Goal: Information Seeking & Learning: Learn about a topic

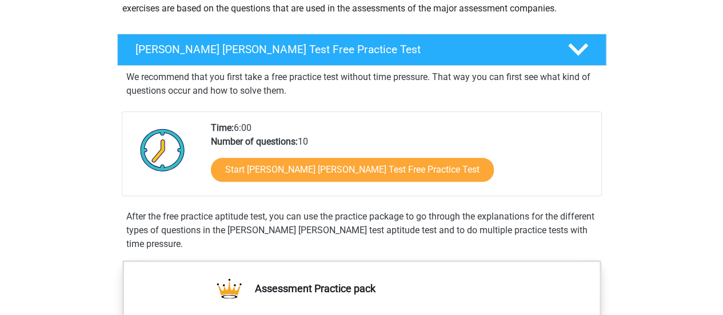
scroll to position [149, 0]
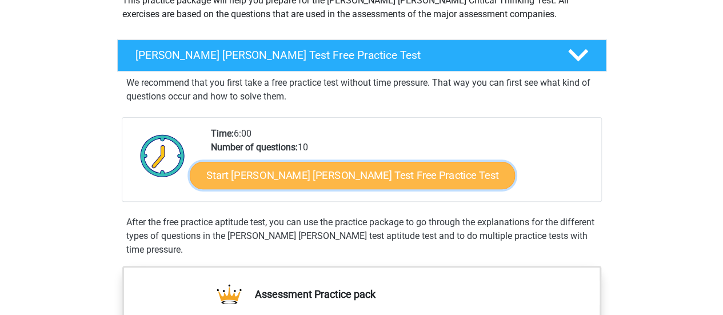
click at [391, 166] on link "Start Watson Glaser Test Free Practice Test" at bounding box center [352, 175] width 325 height 27
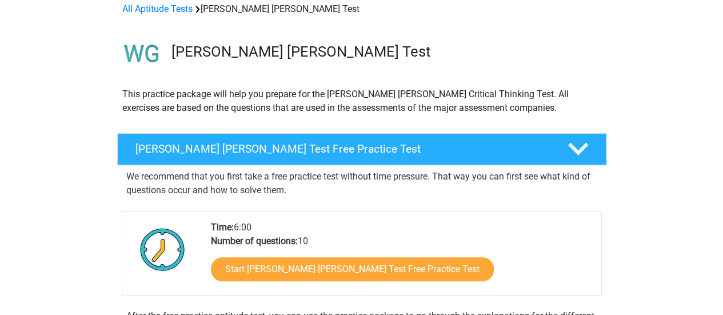
scroll to position [0, 0]
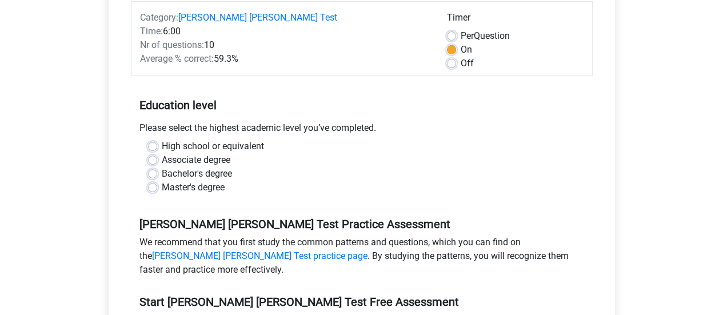
scroll to position [166, 0]
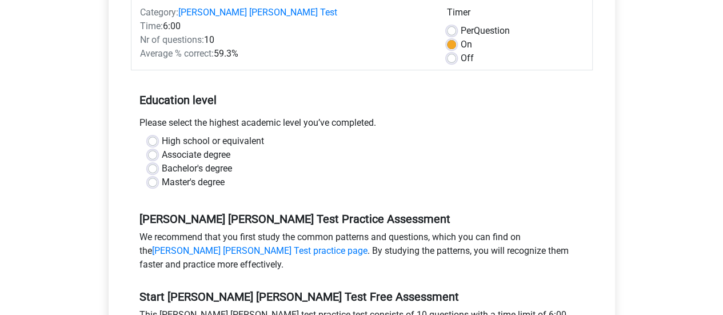
click at [162, 162] on label "Bachelor's degree" at bounding box center [197, 169] width 70 height 14
click at [155, 162] on input "Bachelor's degree" at bounding box center [152, 167] width 9 height 11
radio input "true"
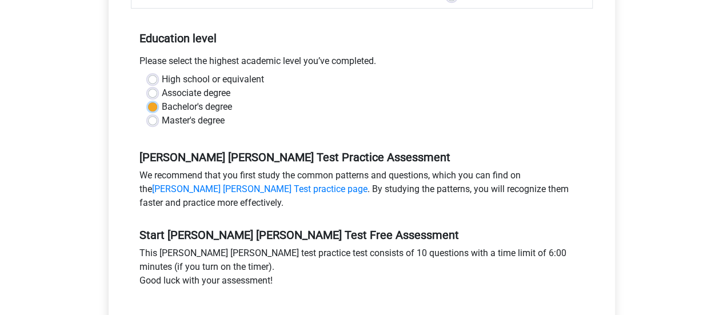
scroll to position [245, 0]
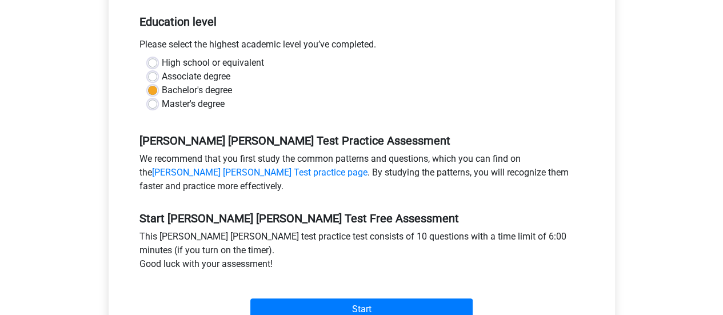
click at [352, 120] on div "[PERSON_NAME] [PERSON_NAME] Test Practice Assessment We recommend that you firs…" at bounding box center [362, 159] width 462 height 78
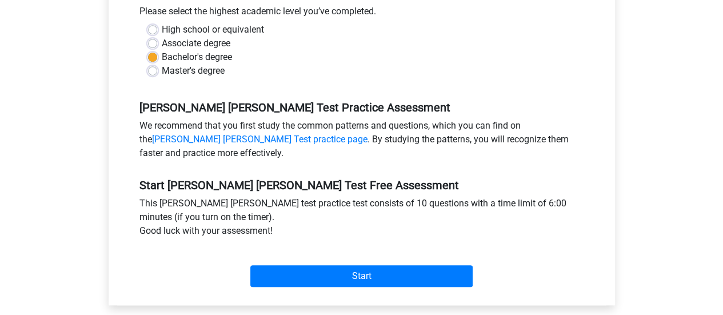
scroll to position [279, 0]
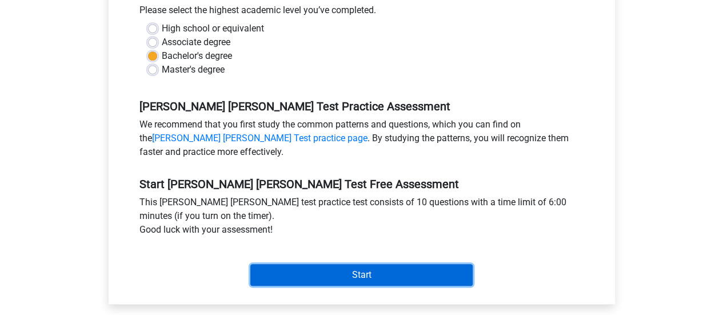
click at [335, 264] on input "Start" at bounding box center [361, 275] width 222 height 22
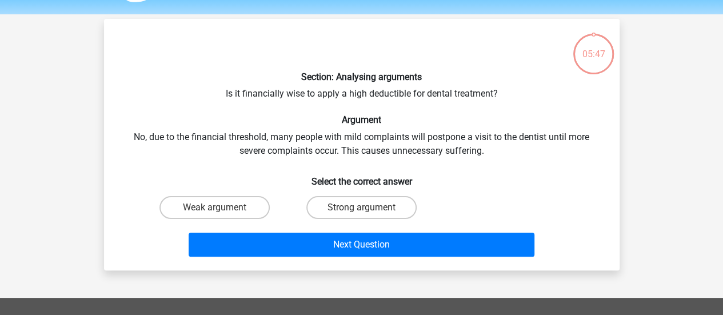
scroll to position [34, 0]
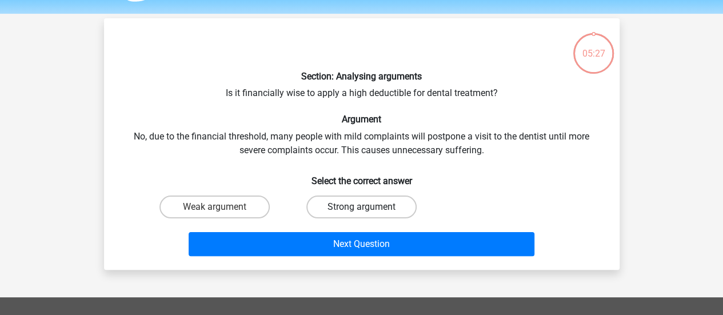
click at [353, 206] on label "Strong argument" at bounding box center [361, 207] width 110 height 23
click at [361, 207] on input "Strong argument" at bounding box center [364, 210] width 7 height 7
radio input "true"
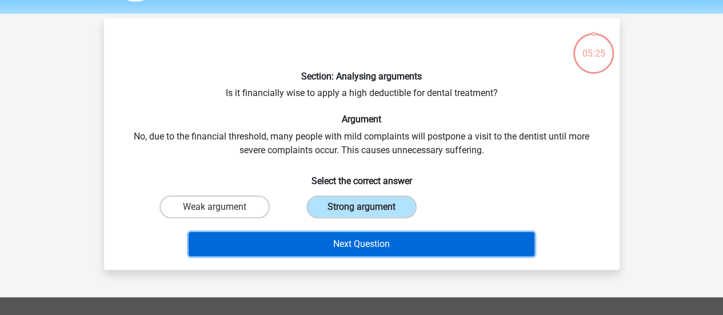
click at [356, 245] on button "Next Question" at bounding box center [362, 244] width 346 height 24
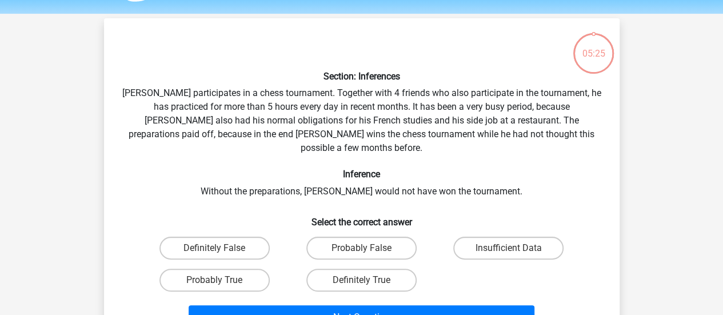
scroll to position [53, 0]
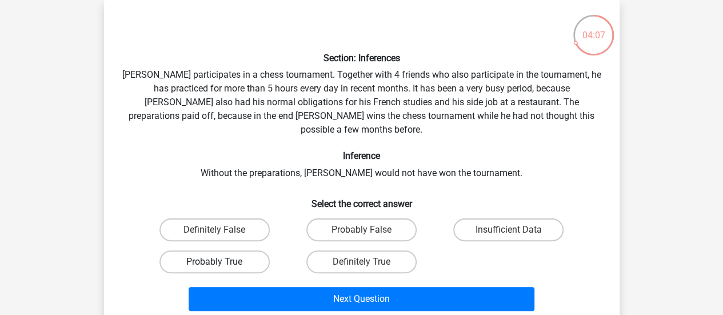
click at [242, 253] on label "Probably True" at bounding box center [214, 261] width 110 height 23
click at [222, 262] on input "Probably True" at bounding box center [217, 265] width 7 height 7
radio input "true"
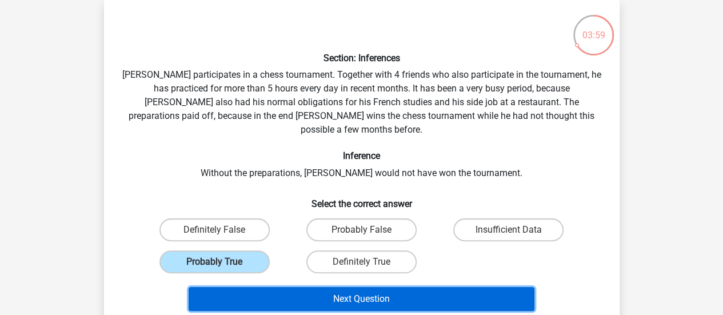
click at [293, 288] on button "Next Question" at bounding box center [362, 299] width 346 height 24
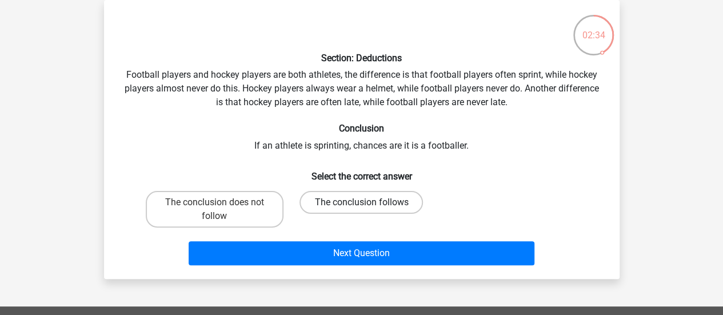
click at [343, 198] on label "The conclusion follows" at bounding box center [361, 202] width 123 height 23
click at [361, 202] on input "The conclusion follows" at bounding box center [364, 205] width 7 height 7
radio input "true"
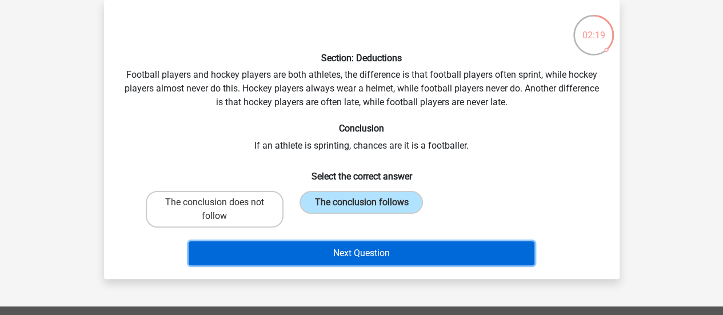
click at [354, 257] on button "Next Question" at bounding box center [362, 253] width 346 height 24
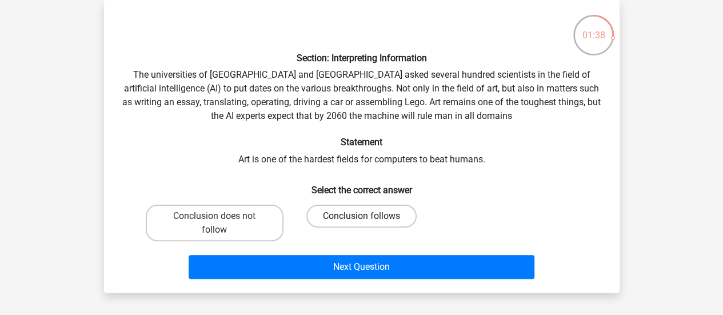
click at [362, 225] on label "Conclusion follows" at bounding box center [361, 216] width 110 height 23
click at [362, 224] on input "Conclusion follows" at bounding box center [364, 219] width 7 height 7
radio input "true"
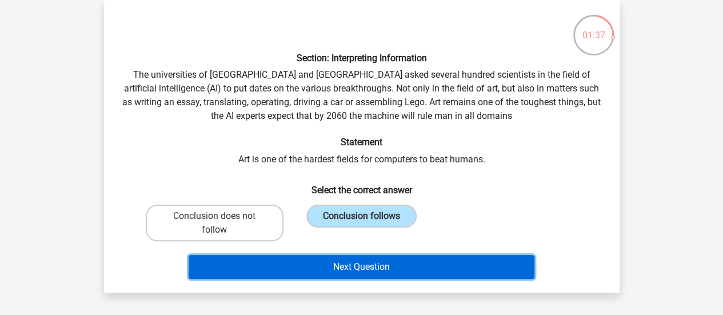
click at [368, 272] on button "Next Question" at bounding box center [362, 267] width 346 height 24
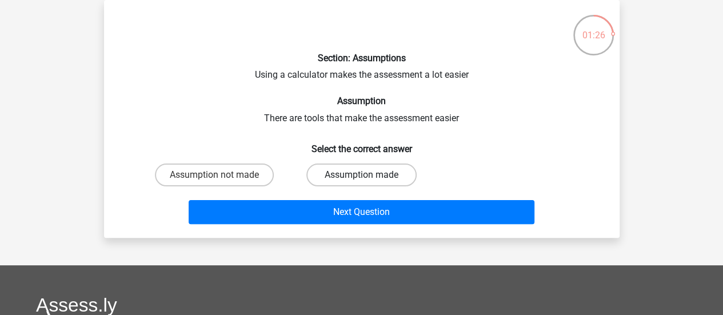
click at [358, 181] on label "Assumption made" at bounding box center [361, 174] width 110 height 23
click at [361, 181] on input "Assumption made" at bounding box center [364, 178] width 7 height 7
radio input "true"
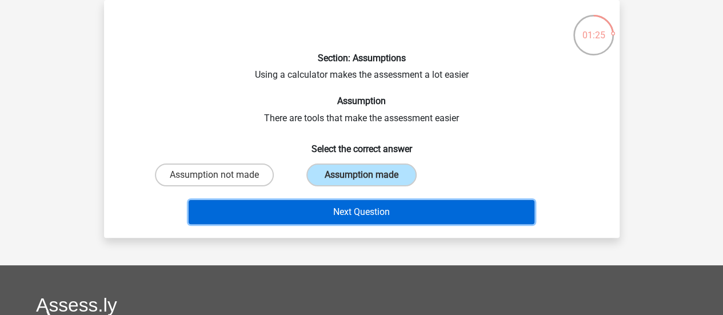
click at [364, 204] on button "Next Question" at bounding box center [362, 212] width 346 height 24
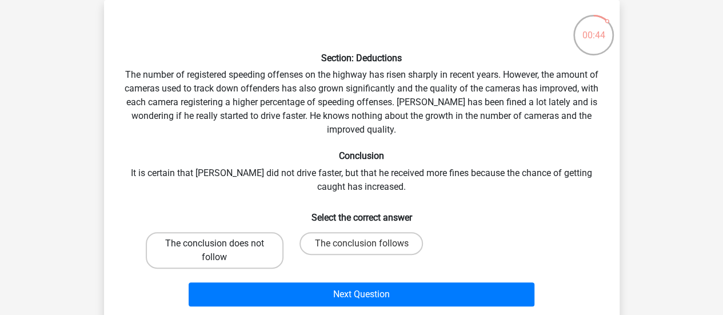
click at [243, 258] on label "The conclusion does not follow" at bounding box center [215, 250] width 138 height 37
click at [222, 251] on input "The conclusion does not follow" at bounding box center [217, 247] width 7 height 7
radio input "true"
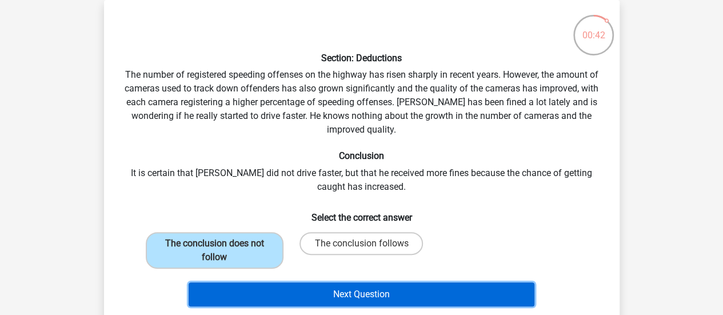
click at [328, 289] on button "Next Question" at bounding box center [362, 294] width 346 height 24
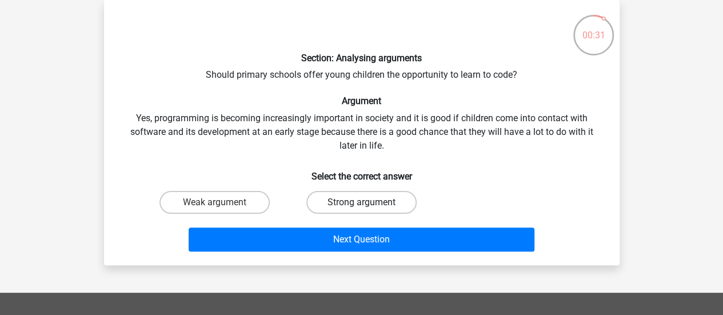
click at [354, 205] on label "Strong argument" at bounding box center [361, 202] width 110 height 23
click at [361, 205] on input "Strong argument" at bounding box center [364, 205] width 7 height 7
radio input "true"
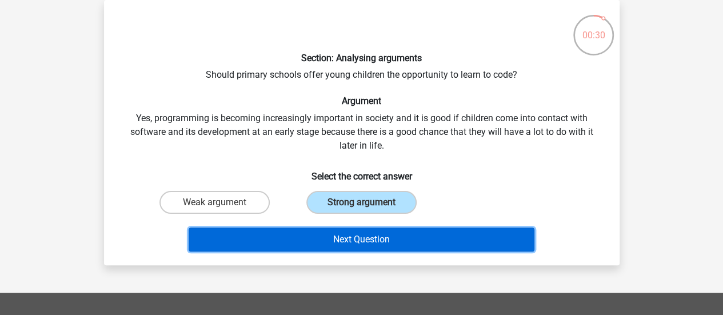
click at [348, 242] on button "Next Question" at bounding box center [362, 240] width 346 height 24
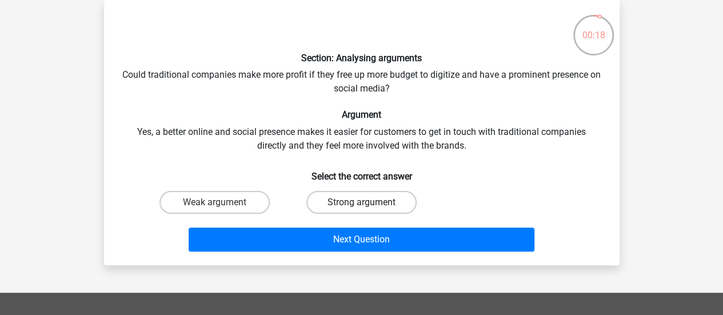
click at [354, 198] on label "Strong argument" at bounding box center [361, 202] width 110 height 23
click at [361, 202] on input "Strong argument" at bounding box center [364, 205] width 7 height 7
radio input "true"
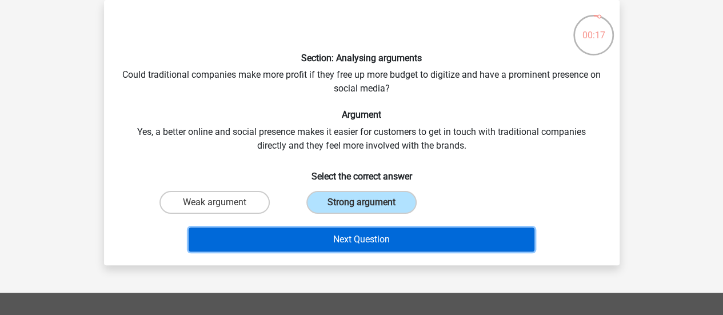
click at [362, 232] on button "Next Question" at bounding box center [362, 240] width 346 height 24
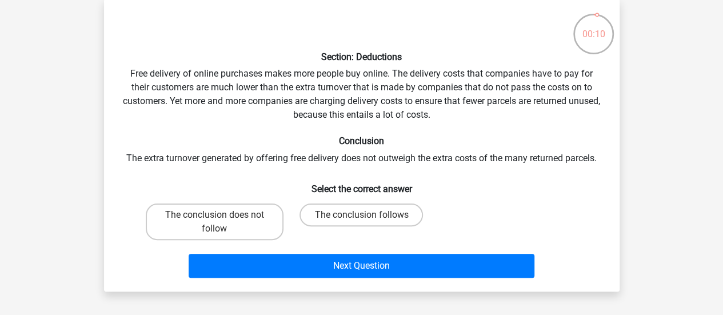
scroll to position [45, 0]
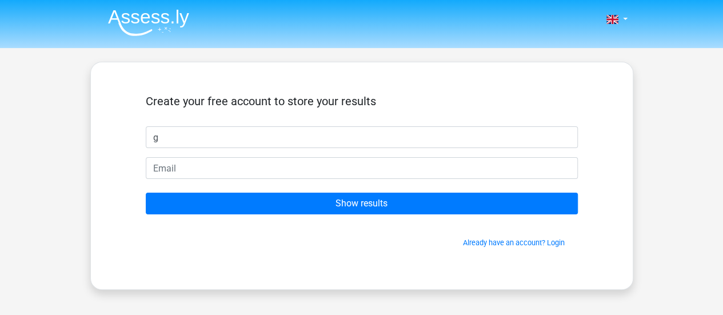
type input "g"
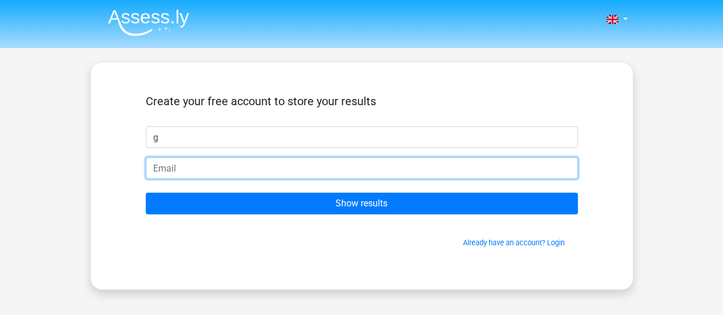
click at [527, 158] on input "email" at bounding box center [362, 168] width 432 height 22
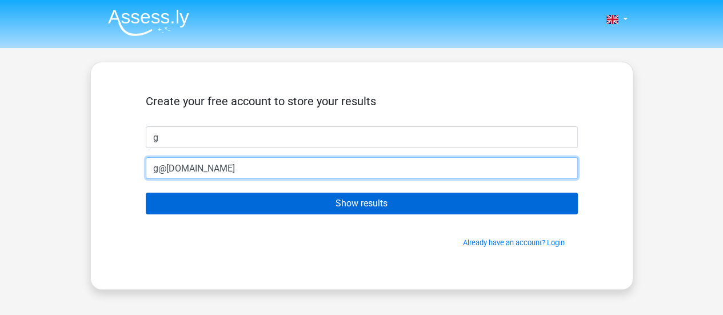
type input "g@[DOMAIN_NAME]"
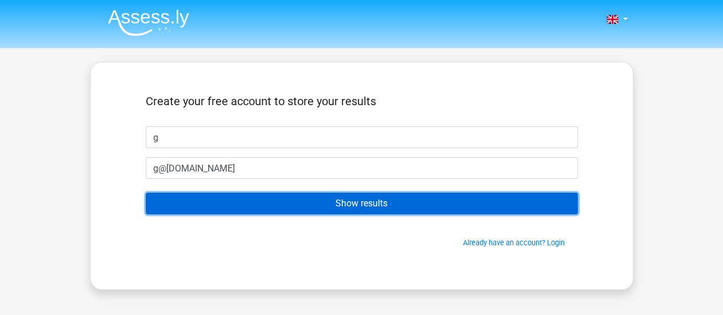
click at [514, 202] on input "Show results" at bounding box center [362, 204] width 432 height 22
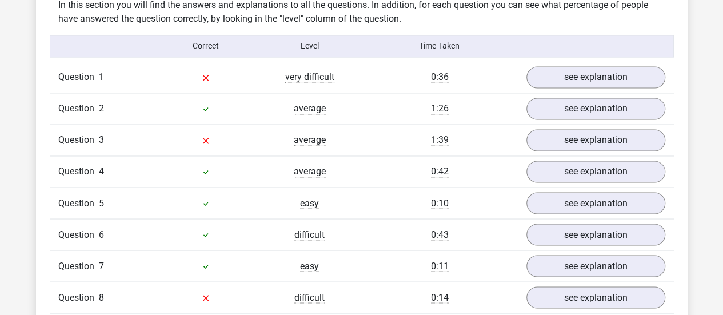
scroll to position [916, 0]
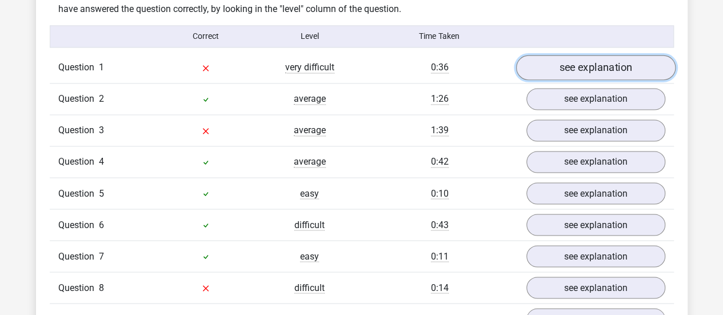
click at [595, 59] on link "see explanation" at bounding box center [595, 67] width 159 height 25
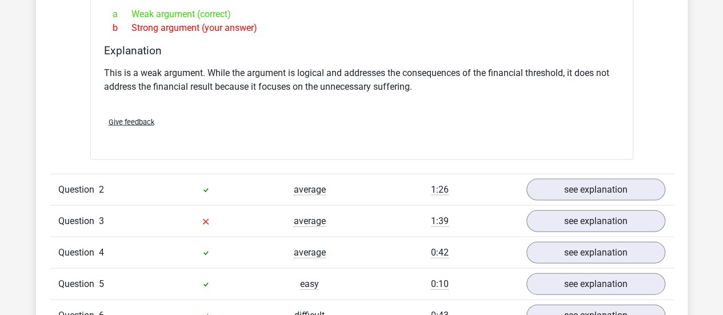
scroll to position [1136, 0]
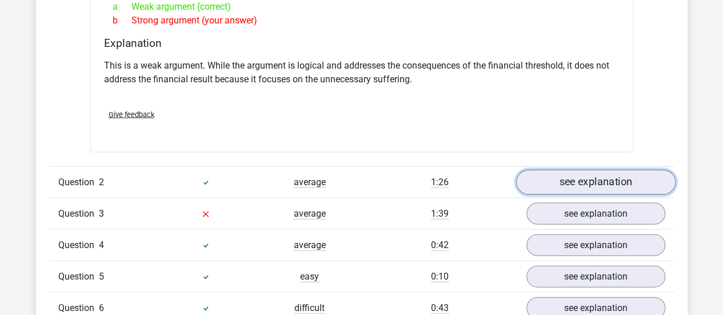
click at [631, 176] on link "see explanation" at bounding box center [595, 182] width 159 height 25
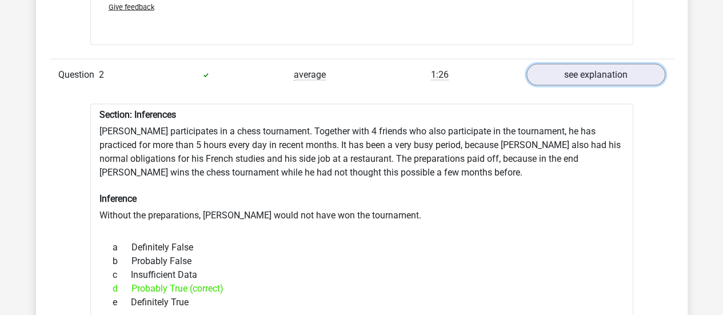
scroll to position [1236, 0]
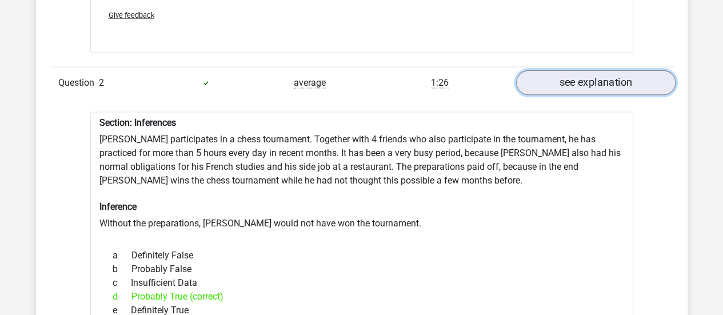
click at [628, 73] on link "see explanation" at bounding box center [595, 82] width 159 height 25
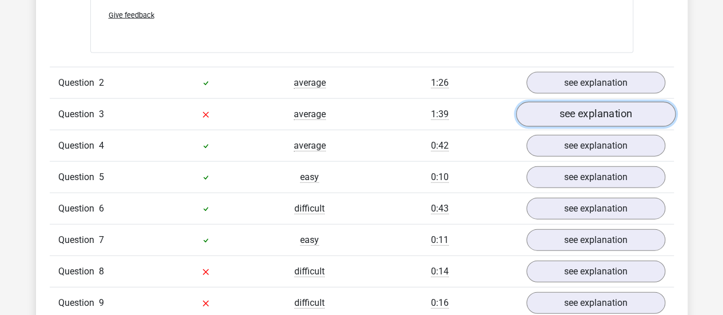
click at [607, 102] on link "see explanation" at bounding box center [595, 114] width 159 height 25
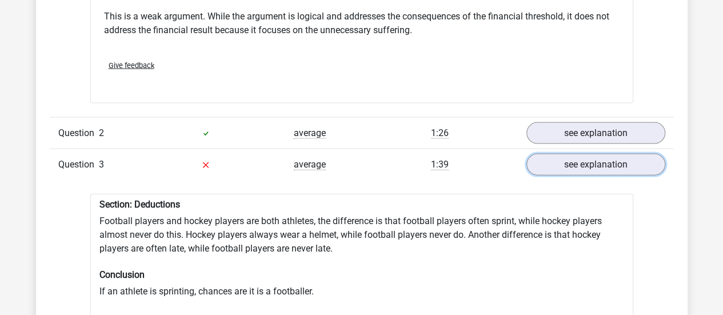
scroll to position [1142, 0]
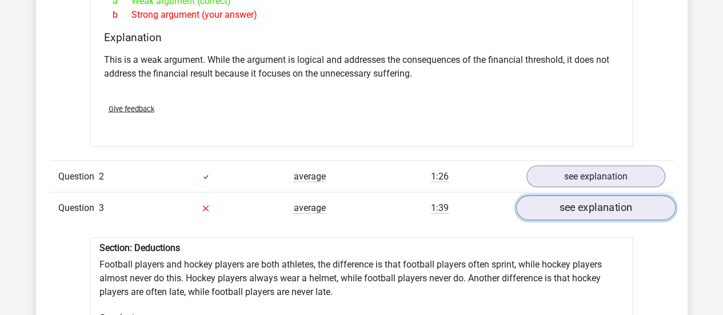
click at [624, 197] on link "see explanation" at bounding box center [595, 208] width 159 height 25
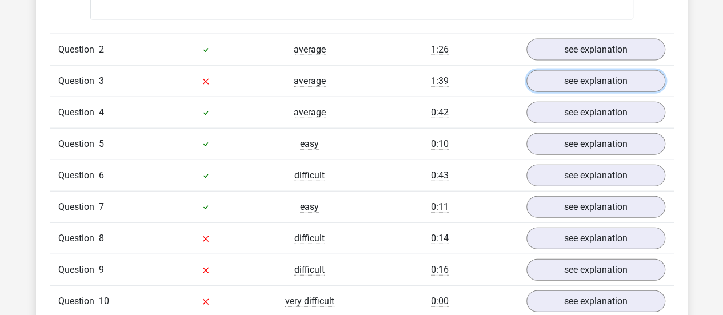
scroll to position [1287, 0]
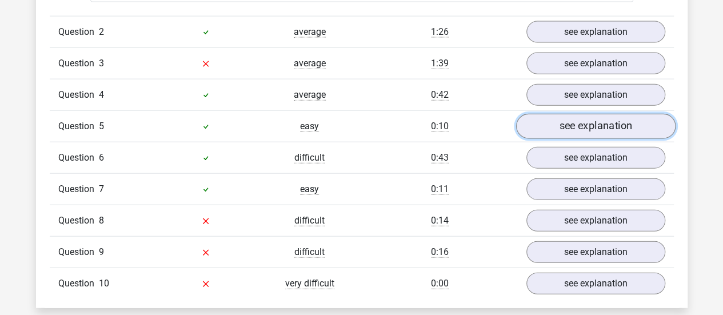
click at [600, 118] on link "see explanation" at bounding box center [595, 126] width 159 height 25
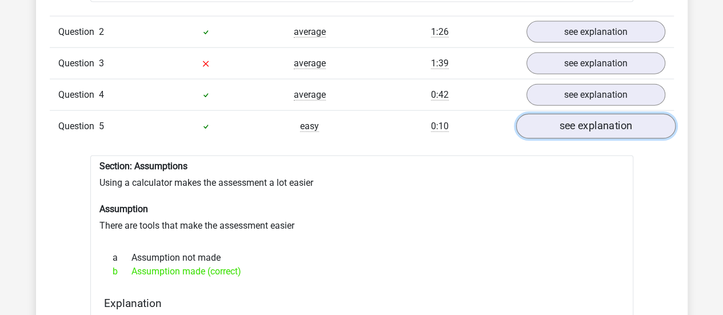
click at [600, 118] on link "see explanation" at bounding box center [595, 126] width 159 height 25
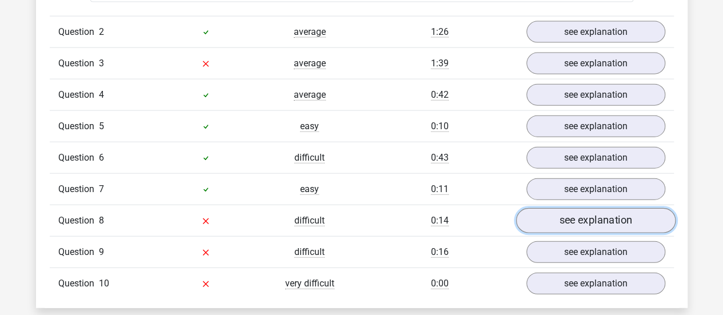
click at [599, 208] on link "see explanation" at bounding box center [595, 220] width 159 height 25
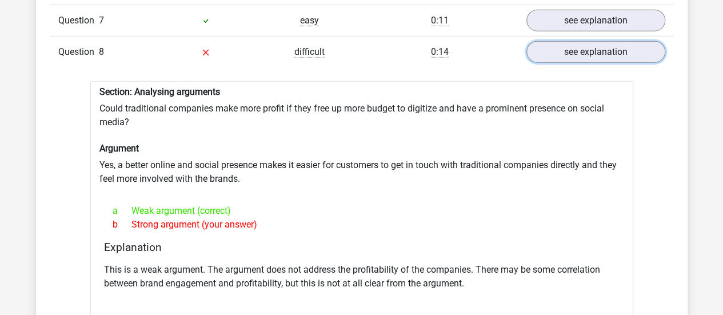
scroll to position [1471, 0]
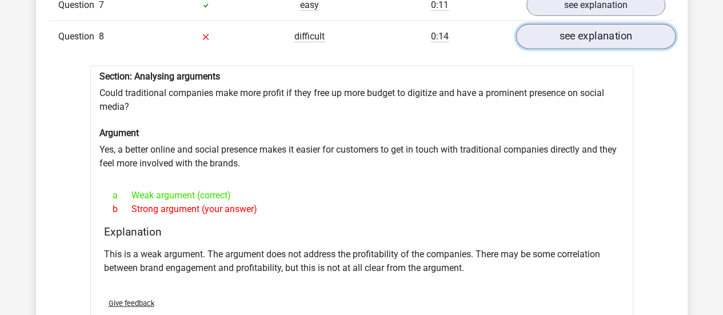
click at [586, 24] on link "see explanation" at bounding box center [595, 36] width 159 height 25
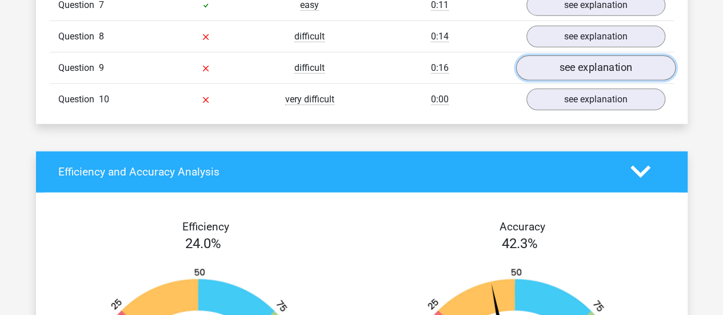
click at [595, 60] on link "see explanation" at bounding box center [595, 67] width 159 height 25
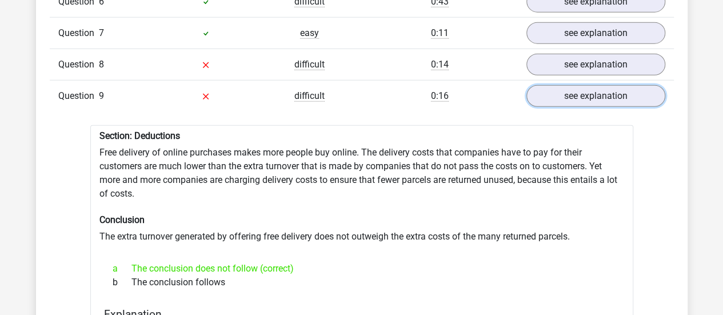
scroll to position [1439, 0]
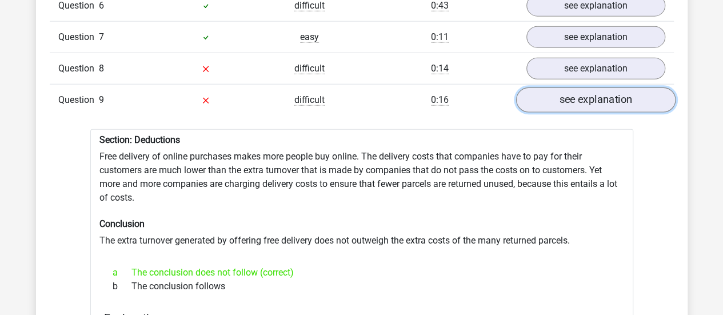
click at [644, 93] on link "see explanation" at bounding box center [595, 99] width 159 height 25
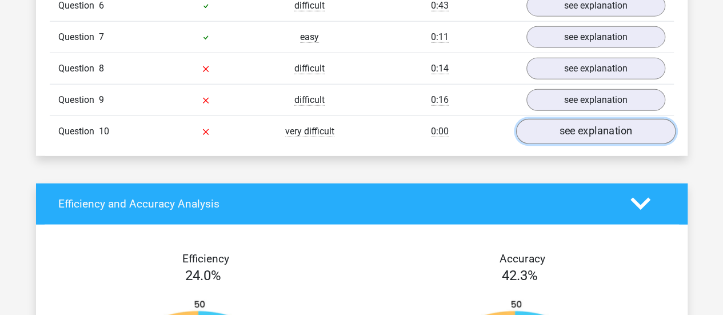
click at [623, 122] on link "see explanation" at bounding box center [595, 131] width 159 height 25
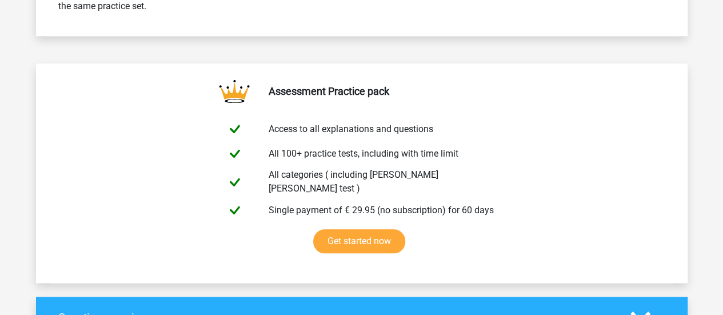
scroll to position [0, 0]
